Goal: Task Accomplishment & Management: Use online tool/utility

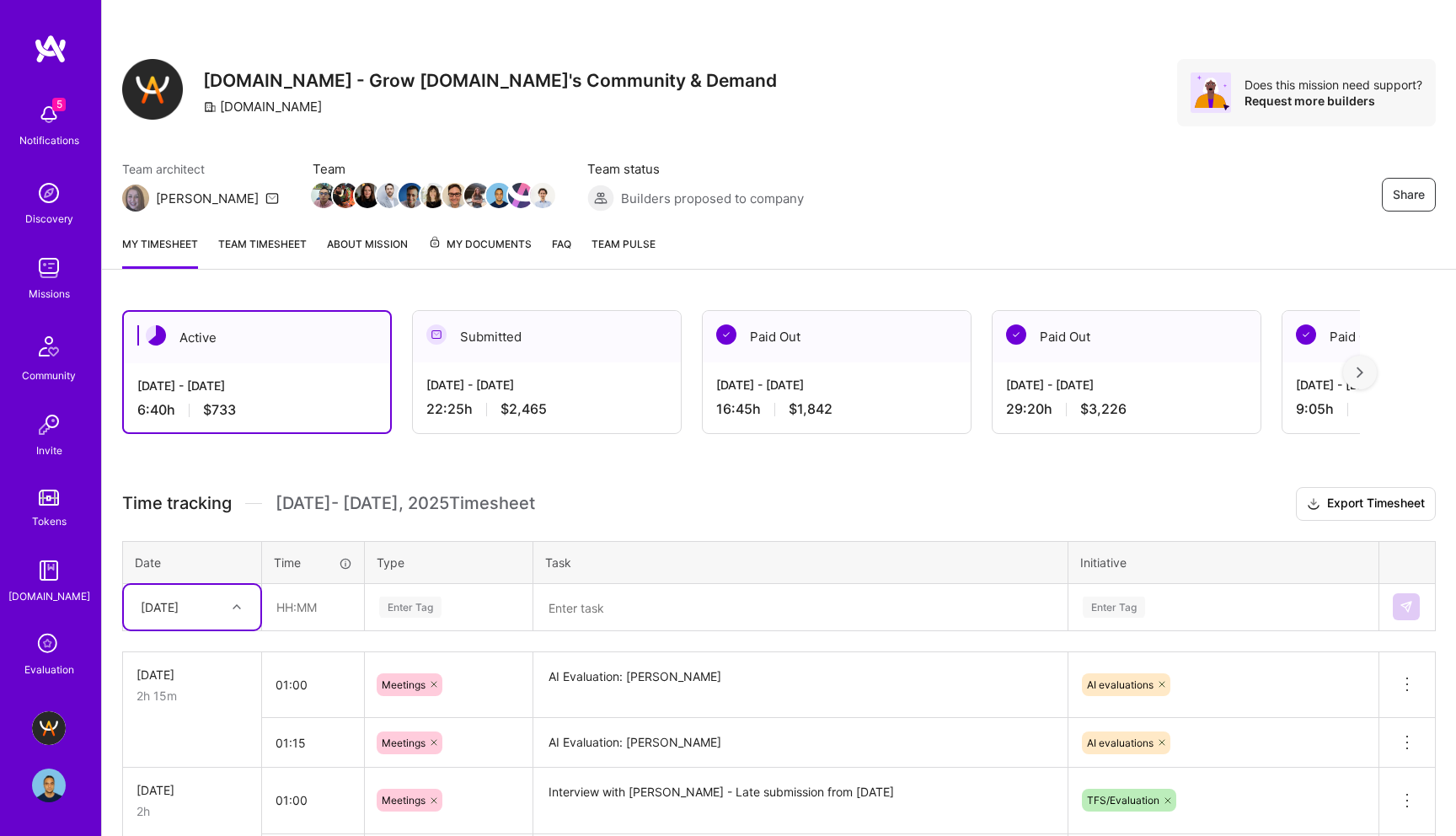
scroll to position [151, 0]
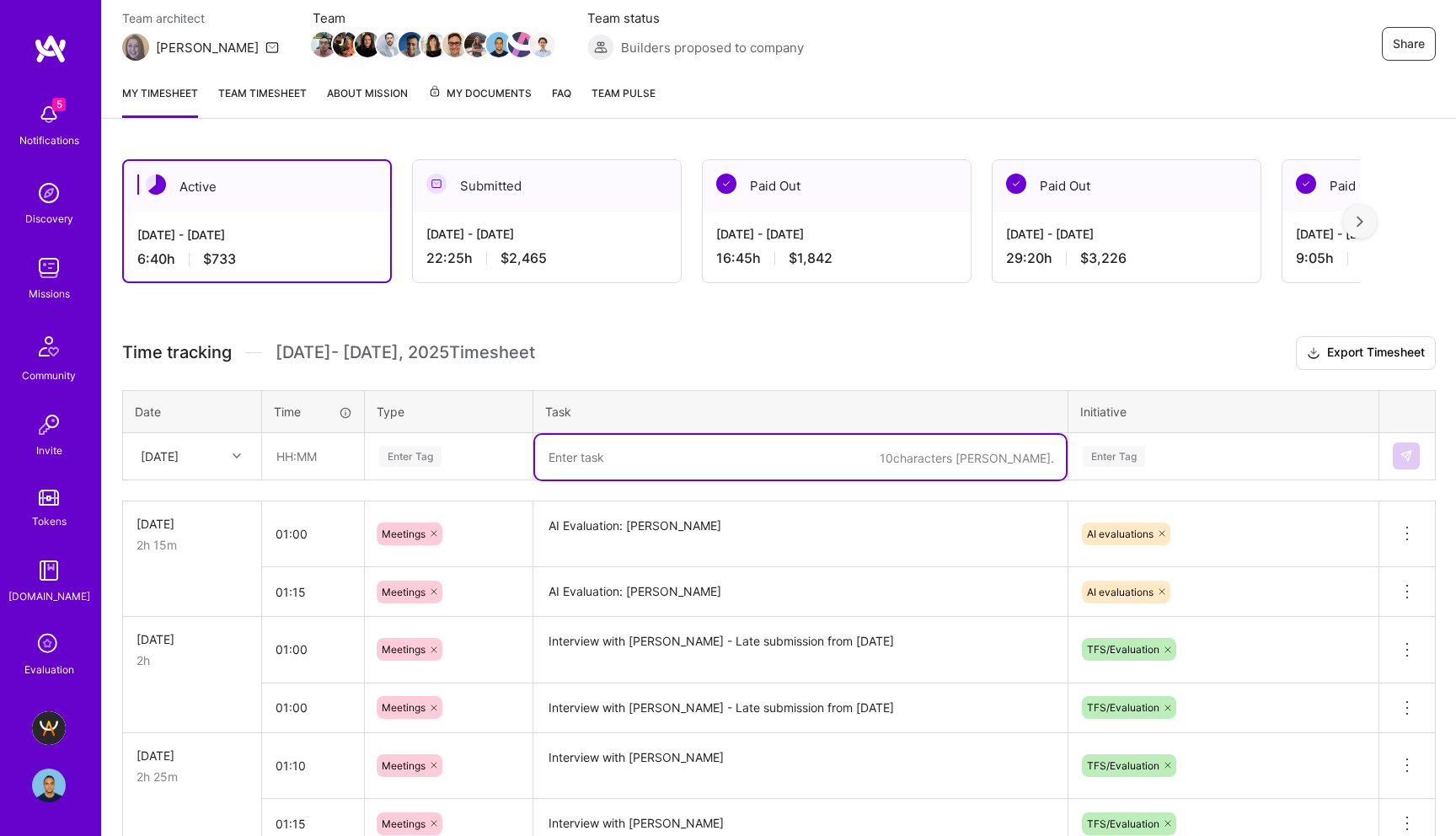
click at [603, 462] on textarea at bounding box center [801, 457] width 531 height 45
paste textarea "[PERSON_NAME]"
type textarea "Interview with [PERSON_NAME]"
click at [1113, 457] on div "Enter Tag" at bounding box center [1114, 456] width 63 height 26
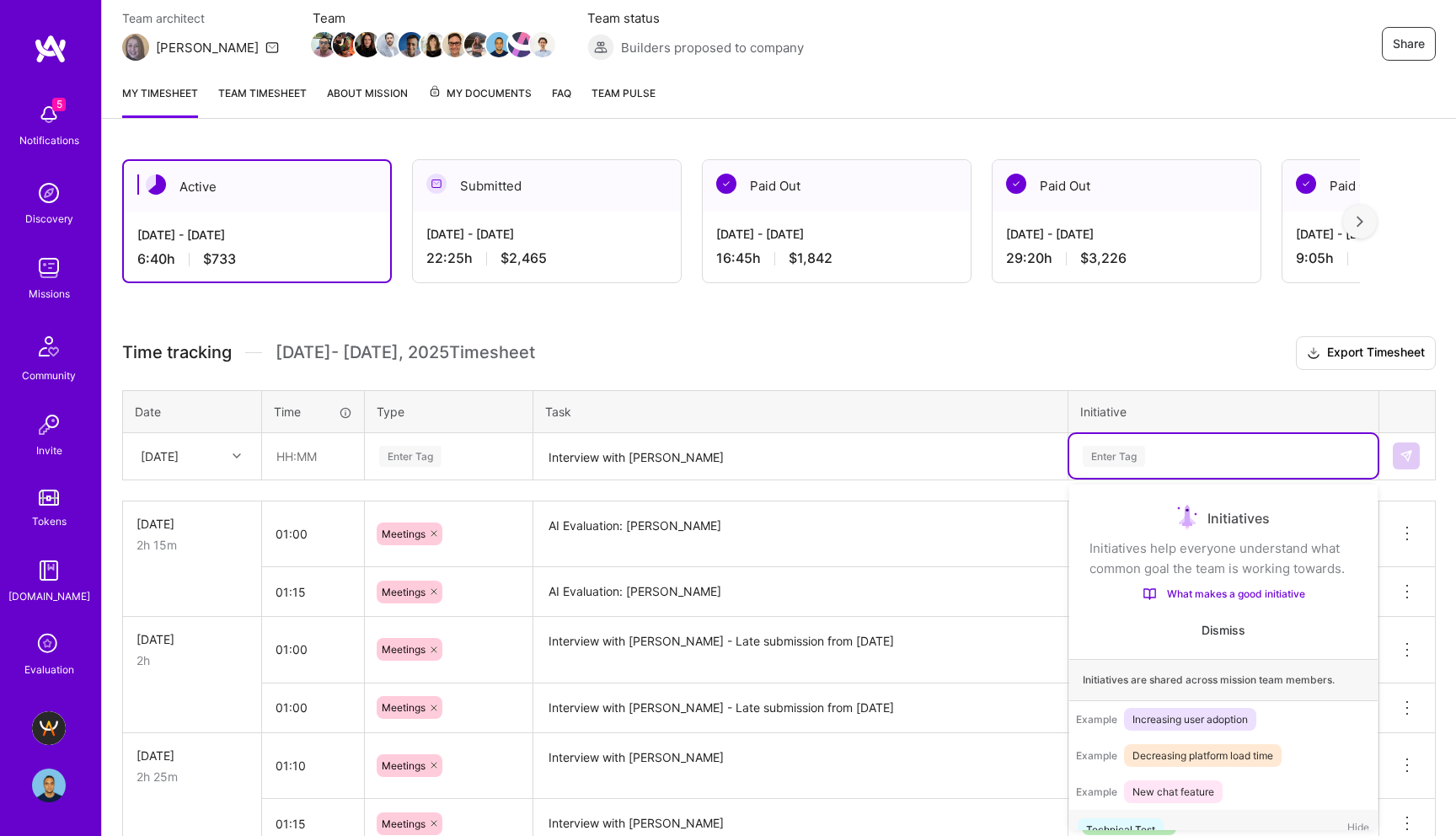
scroll to position [28, 0]
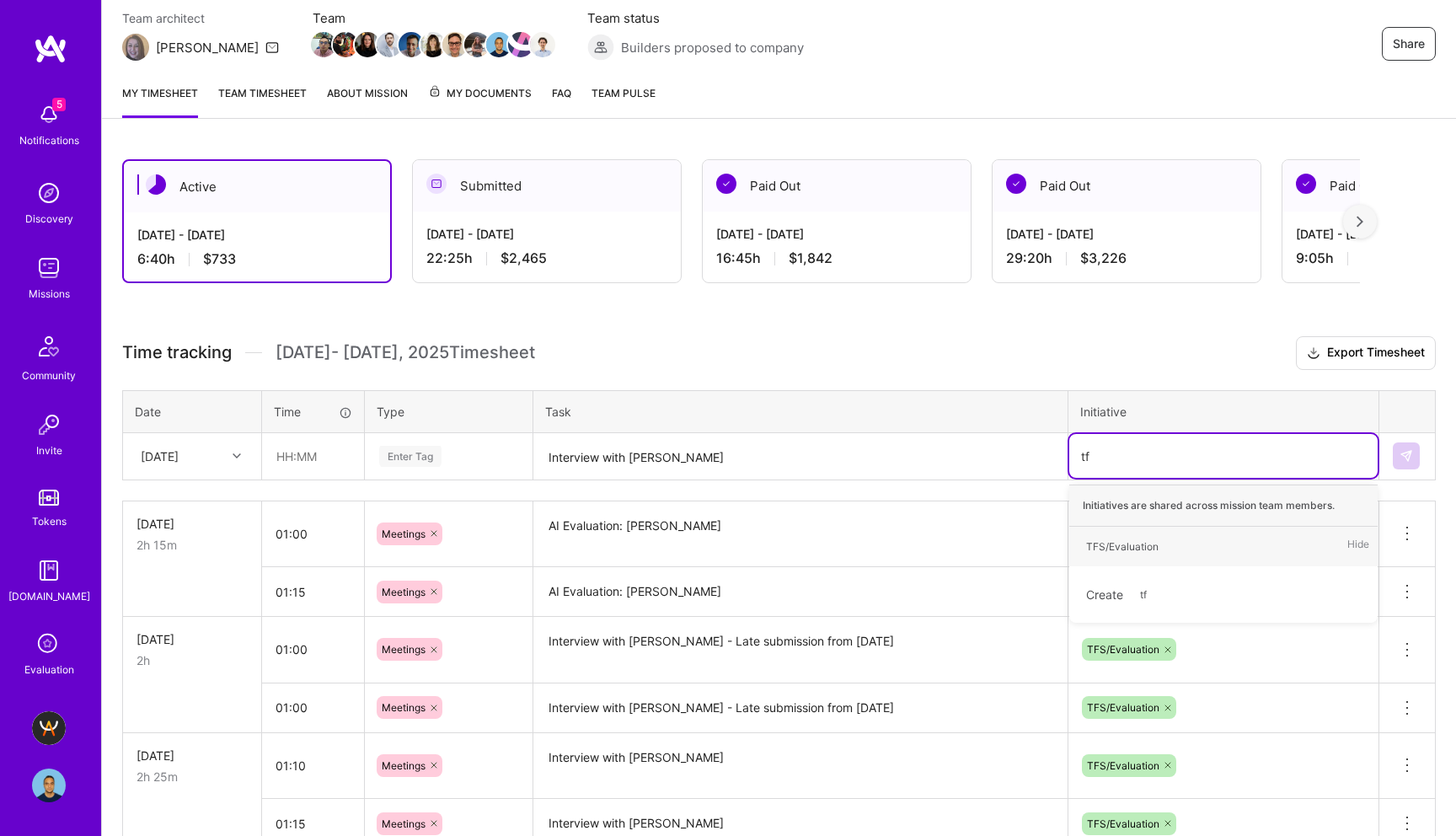
type input "tfs"
click at [1124, 544] on div "TFS/Evaluation" at bounding box center [1122, 547] width 73 height 18
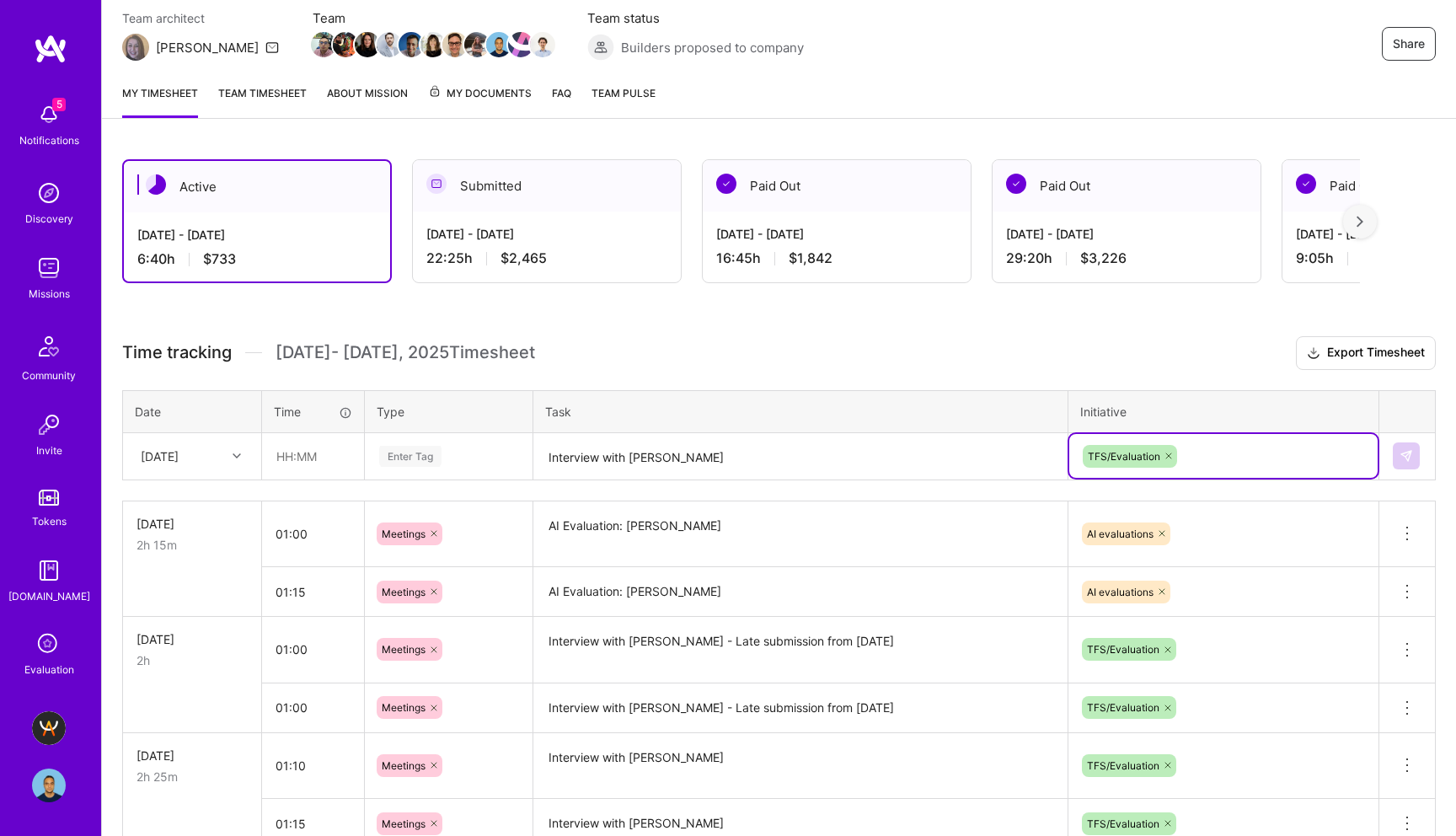
click at [410, 442] on div "Enter Tag" at bounding box center [448, 456] width 166 height 44
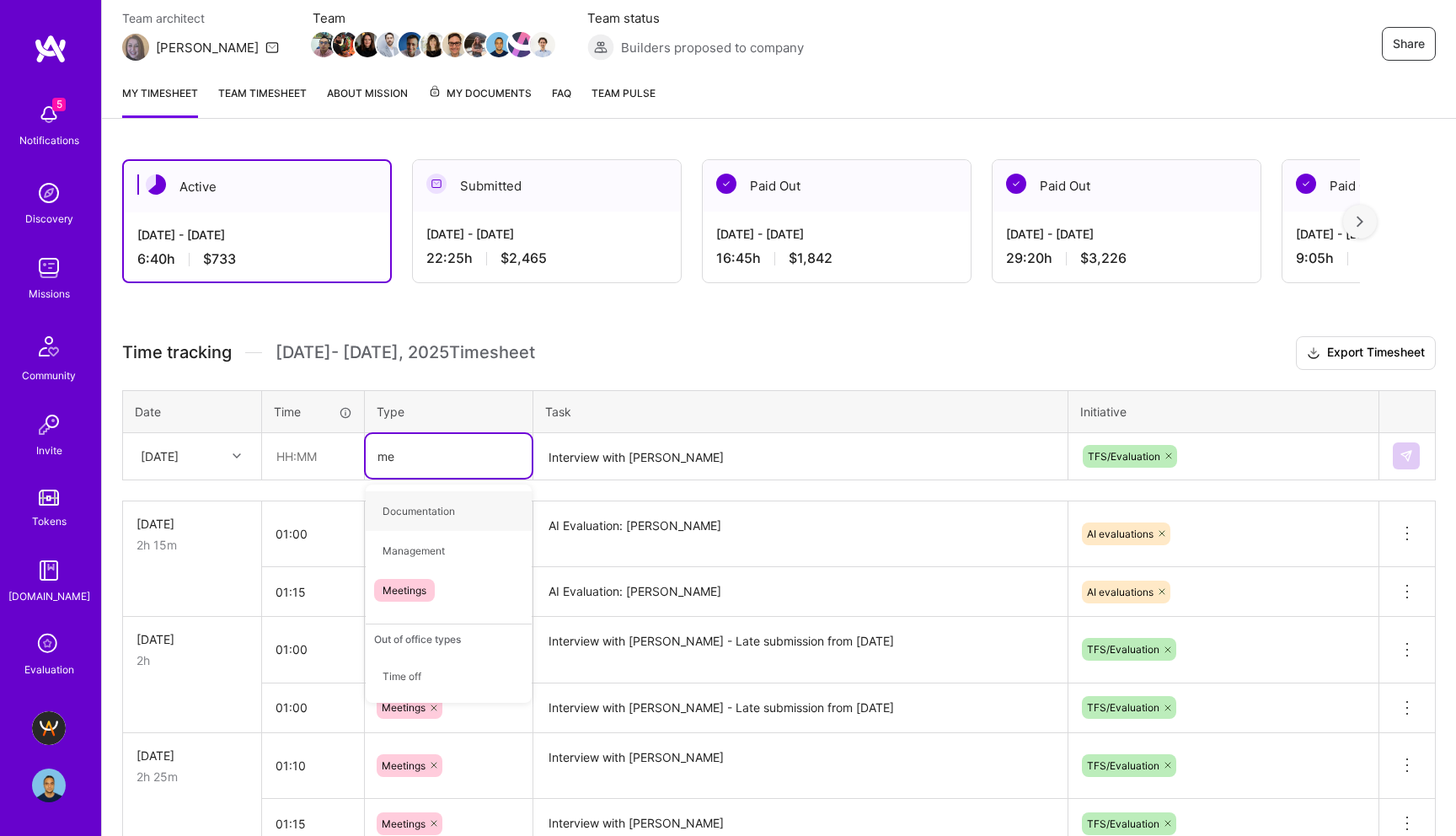
type input "mee"
click at [403, 510] on span "Meetings" at bounding box center [404, 510] width 61 height 22
click at [299, 456] on input "text" at bounding box center [313, 457] width 100 height 45
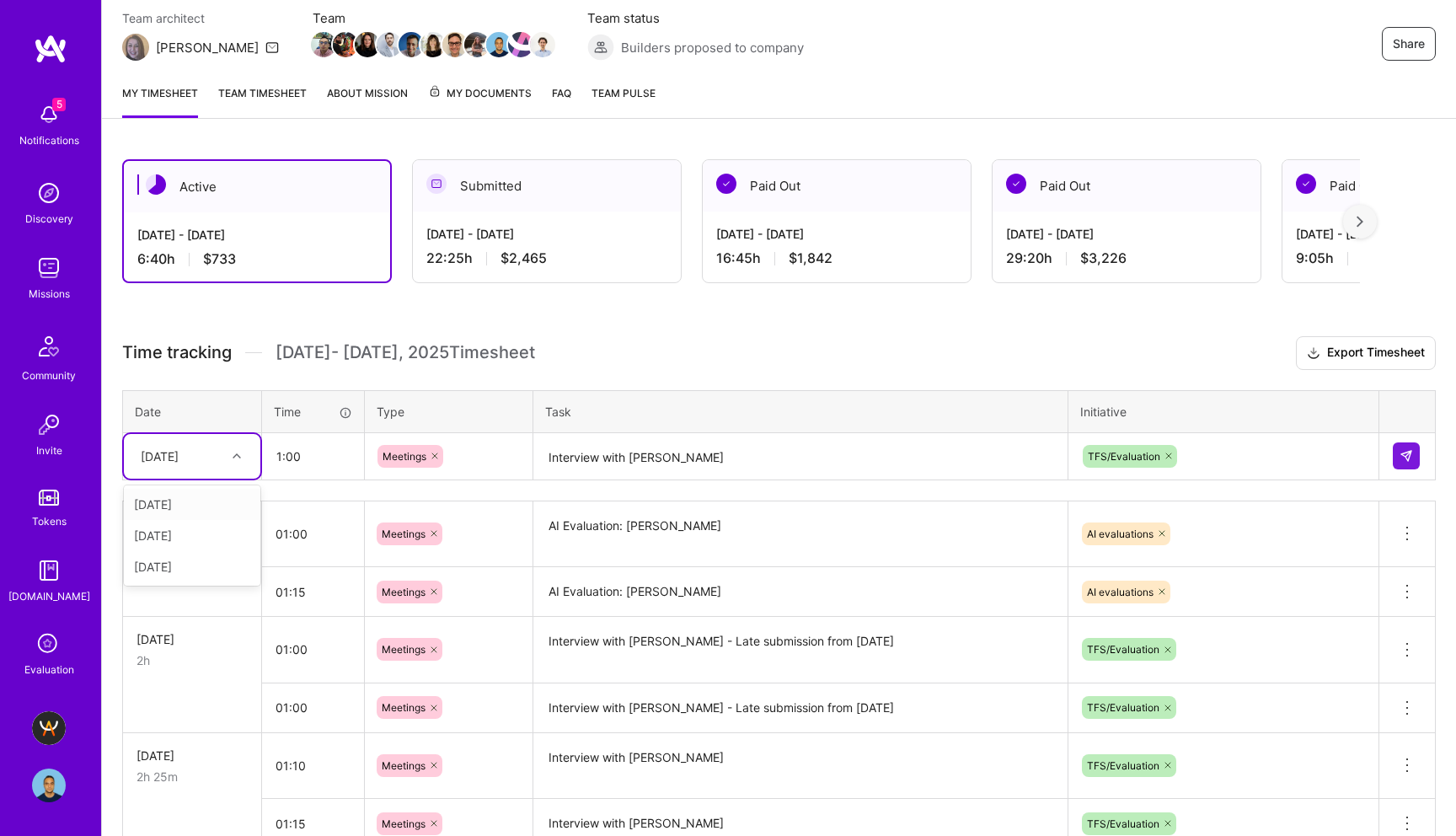
type input "01:00"
click at [166, 457] on div "[DATE]" at bounding box center [160, 457] width 38 height 18
click at [187, 538] on div "[DATE]" at bounding box center [192, 536] width 136 height 31
click at [638, 330] on div "Active [DATE] - [DATE] 6:40 h $733 Submitted [DATE] - [DATE] 22:25 h $2,465 Pai…" at bounding box center [779, 558] width 1354 height 838
click at [1413, 451] on button at bounding box center [1406, 456] width 27 height 27
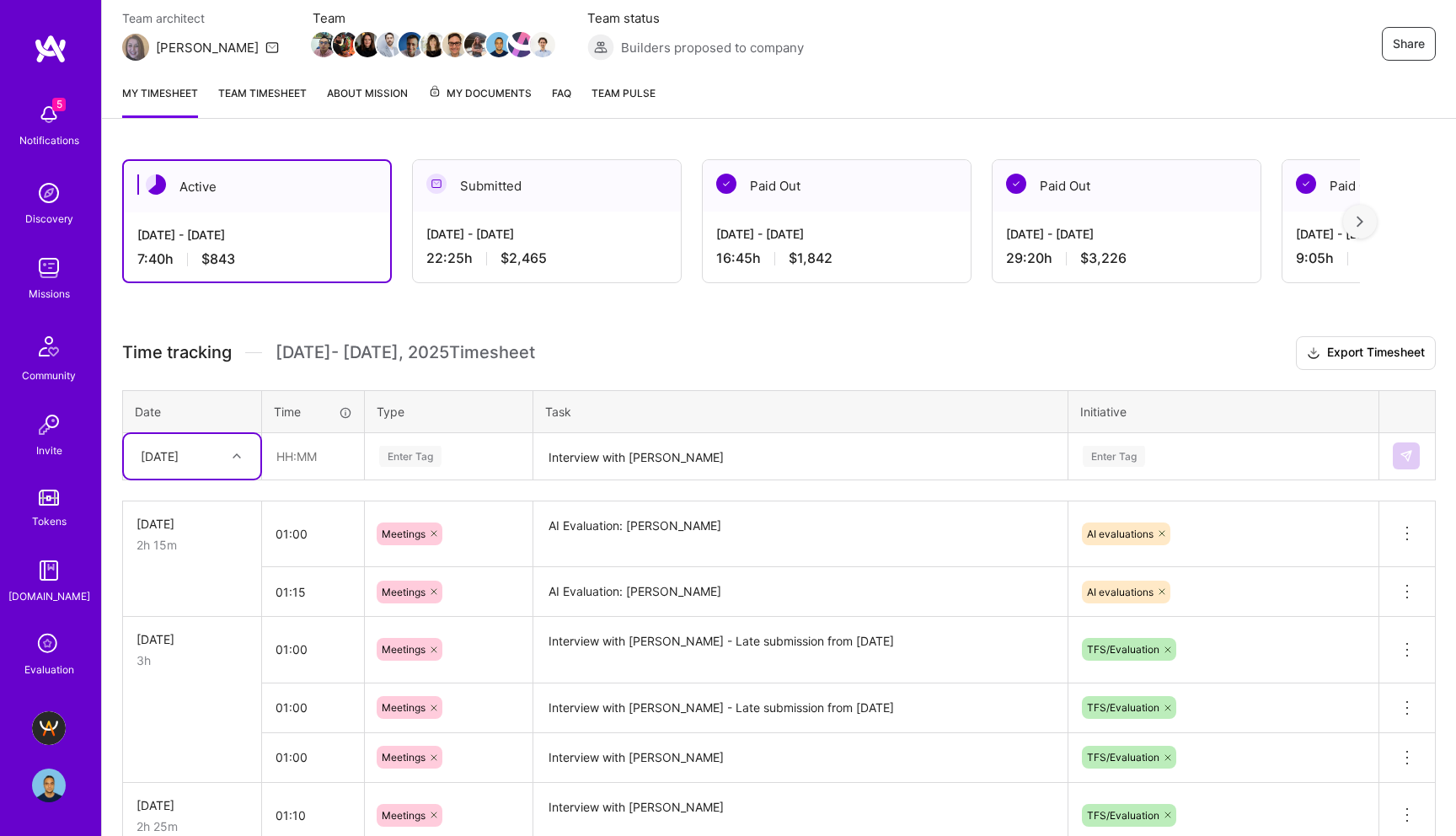
click at [619, 462] on textarea "Interview with [PERSON_NAME]" at bounding box center [801, 457] width 531 height 45
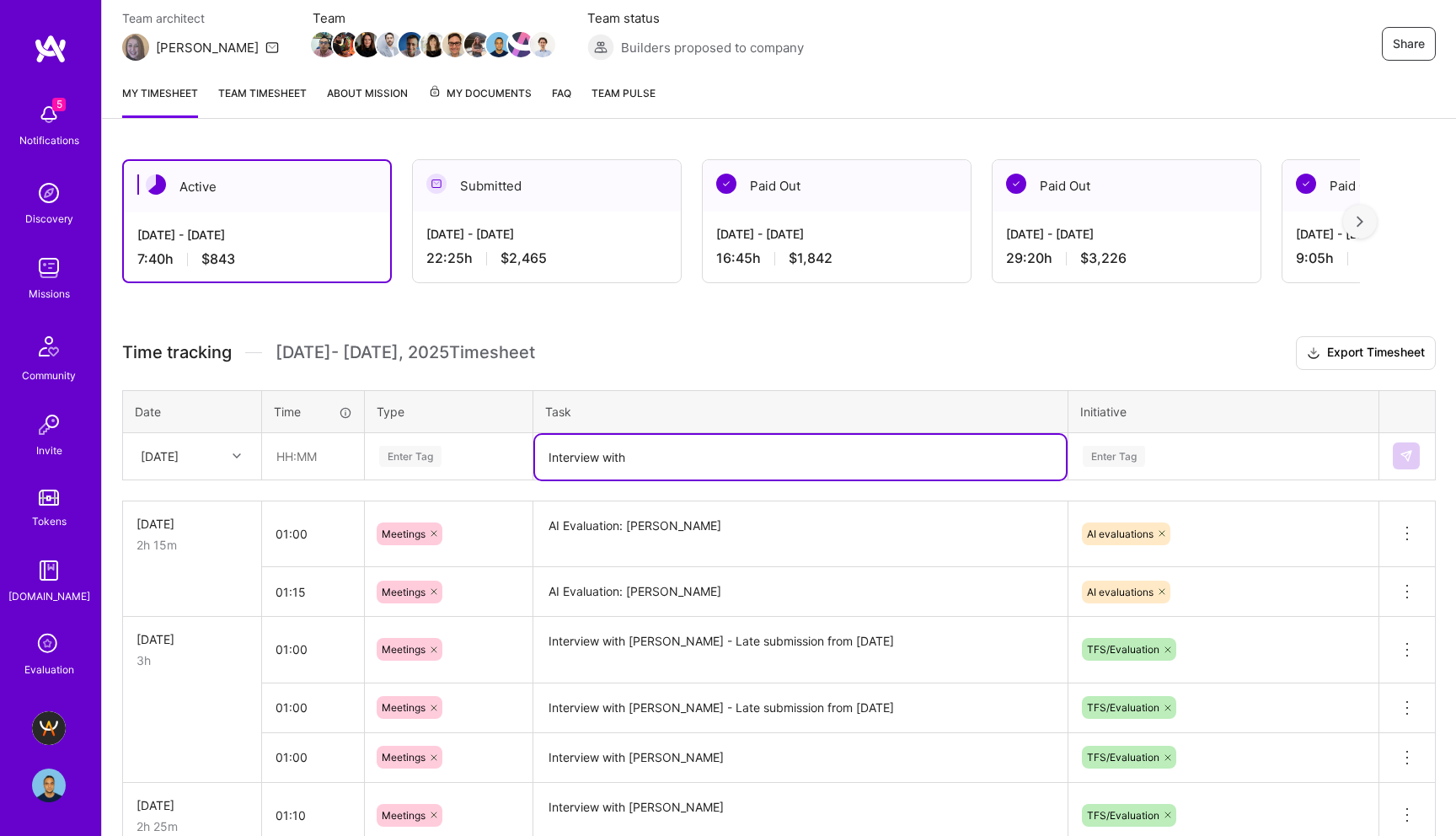
paste textarea "[PERSON_NAME]"
type textarea "Interview with [PERSON_NAME]"
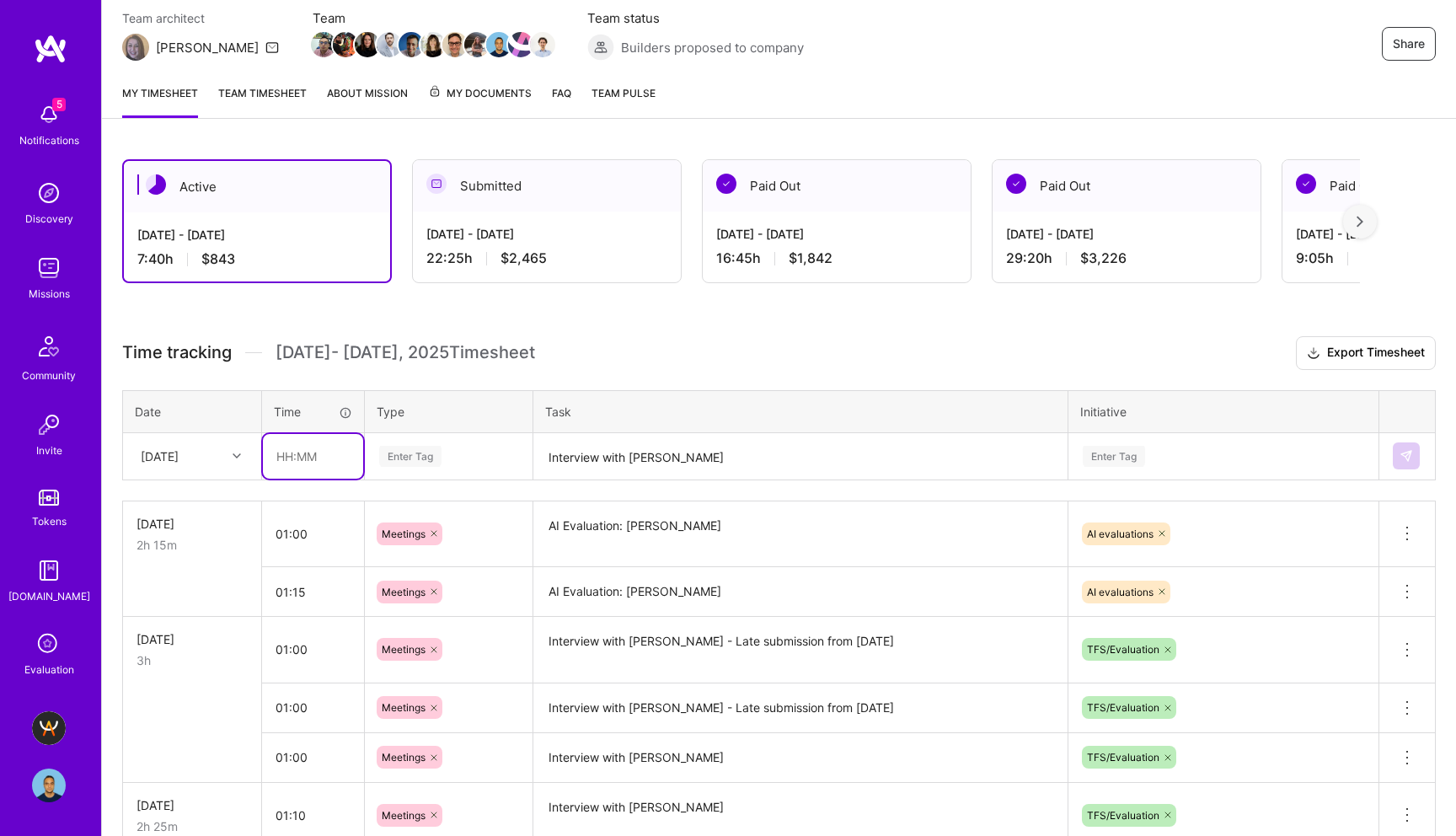
click at [284, 458] on input "text" at bounding box center [313, 457] width 100 height 45
type input "01:00"
click at [412, 451] on div "Enter Tag" at bounding box center [411, 456] width 63 height 26
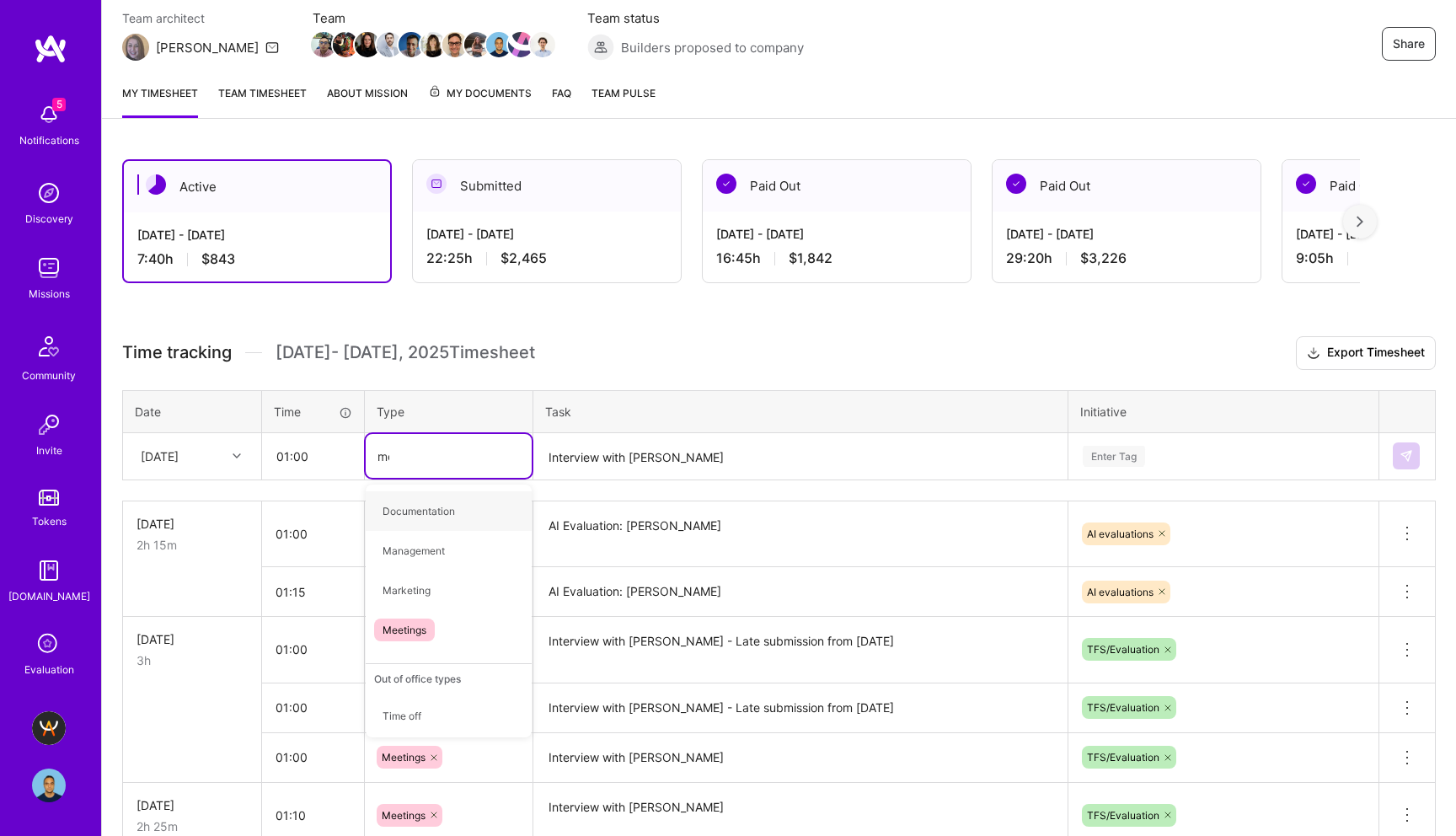
type input "mee"
click at [405, 510] on span "Meetings" at bounding box center [404, 510] width 61 height 22
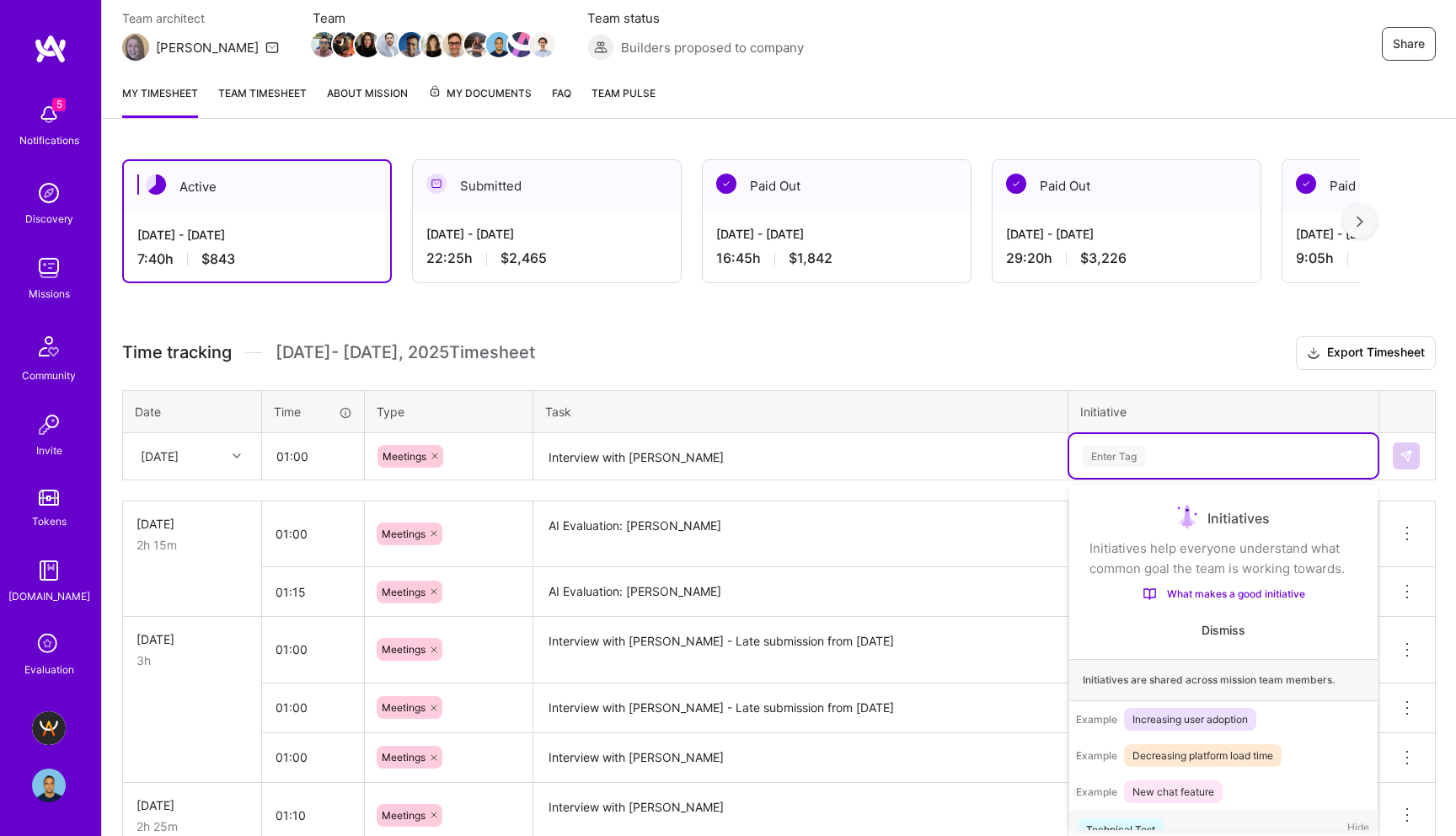
click at [1118, 451] on div "Enter Tag" at bounding box center [1114, 456] width 63 height 26
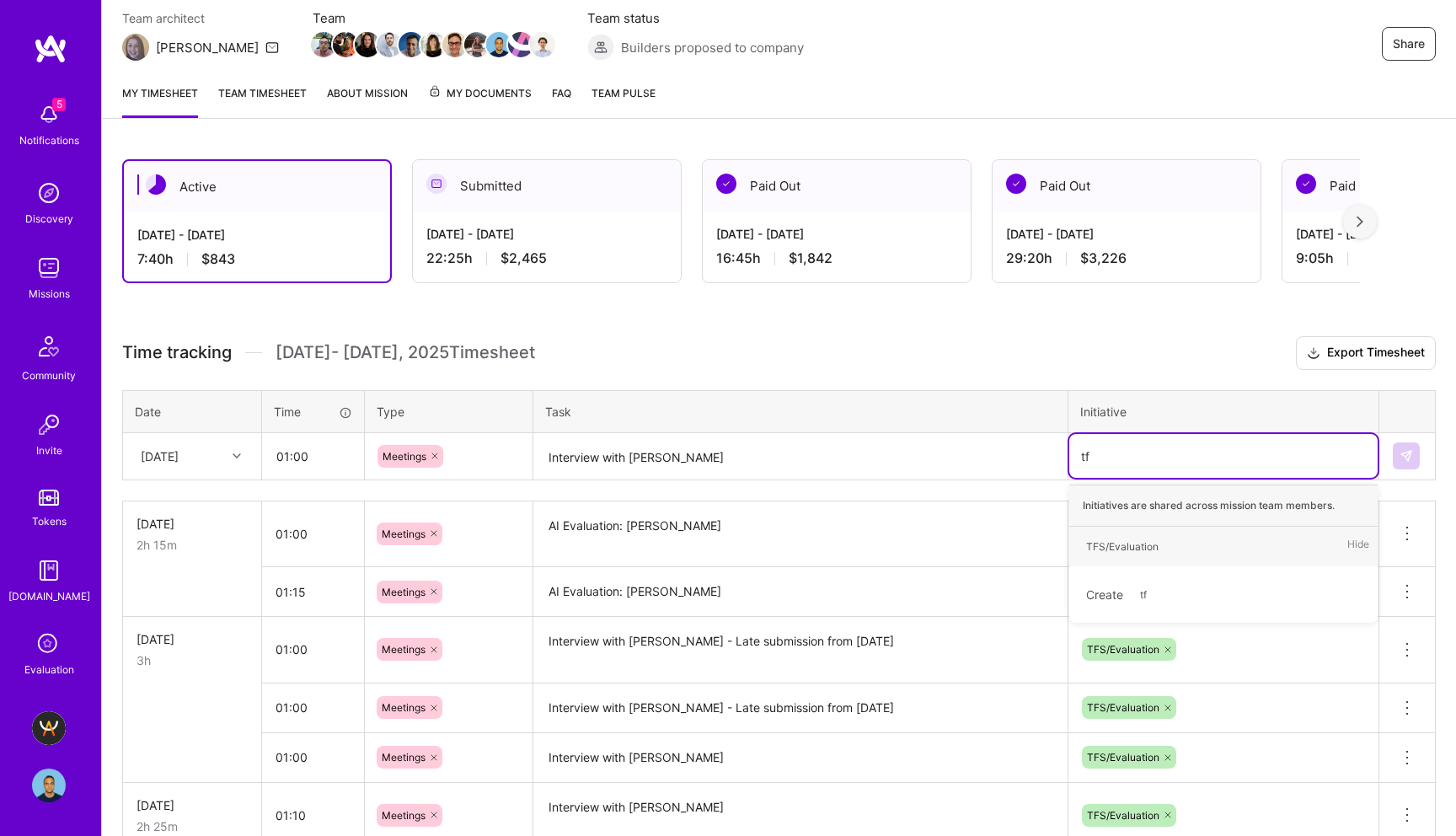
type input "tfs"
click at [1123, 546] on div "TFS/Evaluation" at bounding box center [1122, 547] width 73 height 18
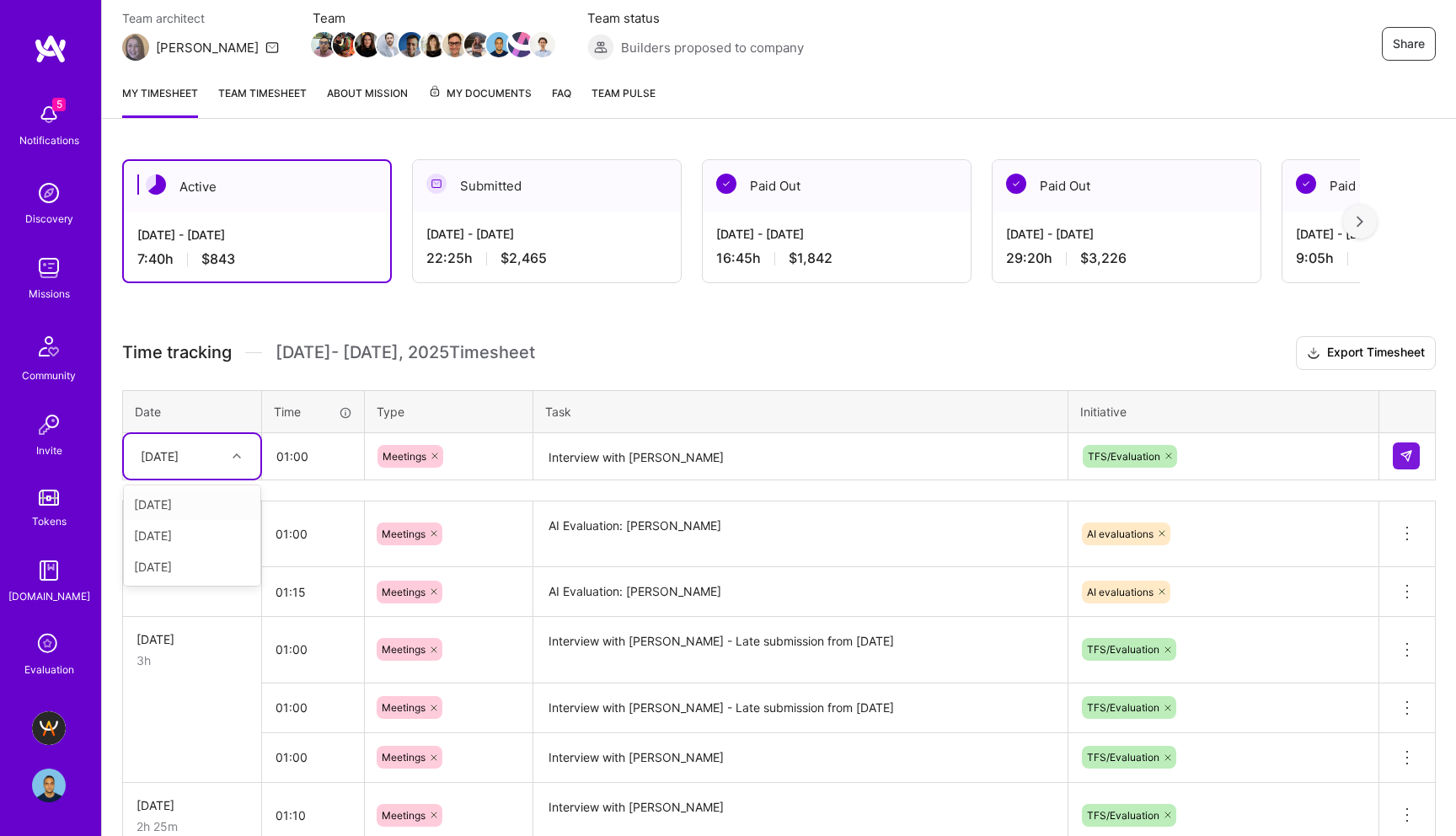
click at [224, 455] on div "[DATE]" at bounding box center [179, 456] width 93 height 28
click at [172, 537] on div "[DATE]" at bounding box center [192, 536] width 136 height 31
click at [1407, 456] on img at bounding box center [1406, 456] width 13 height 13
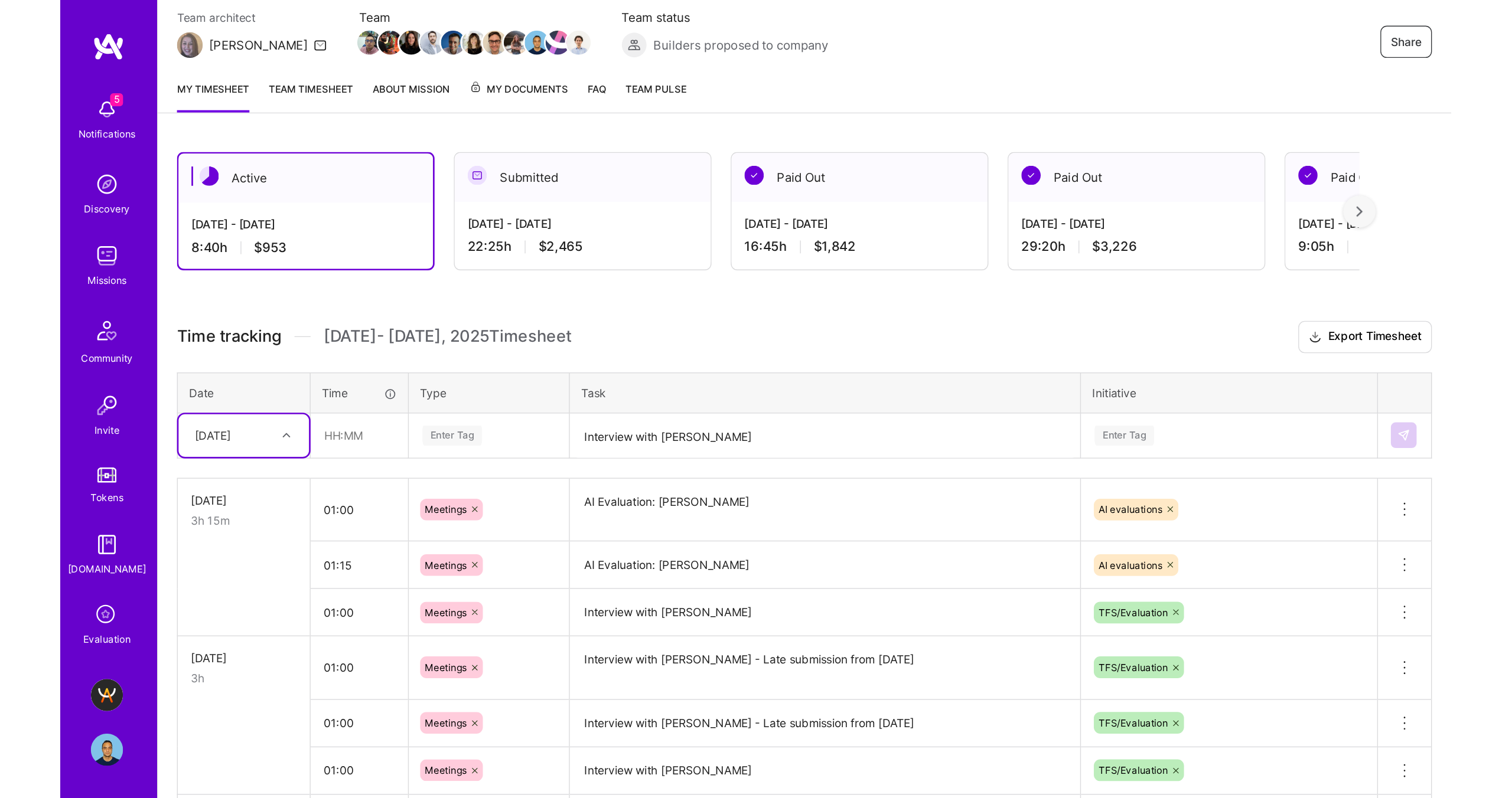
scroll to position [61, 0]
